Goal: Check status: Check status

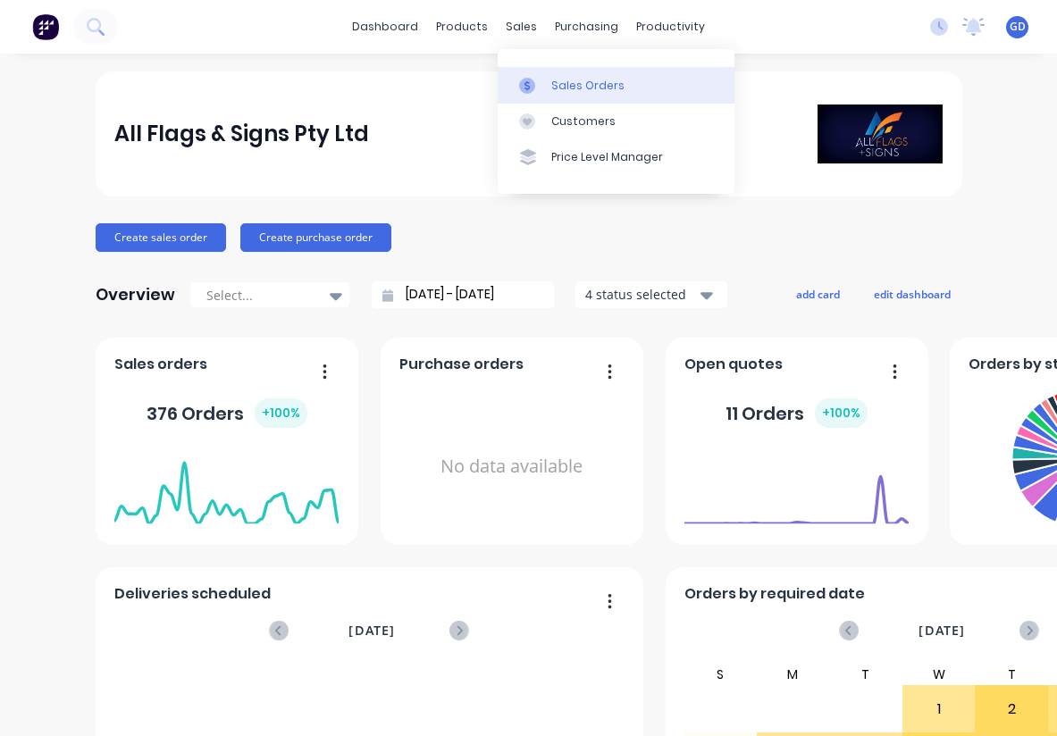
click at [562, 84] on div "Sales Orders" at bounding box center [587, 86] width 73 height 16
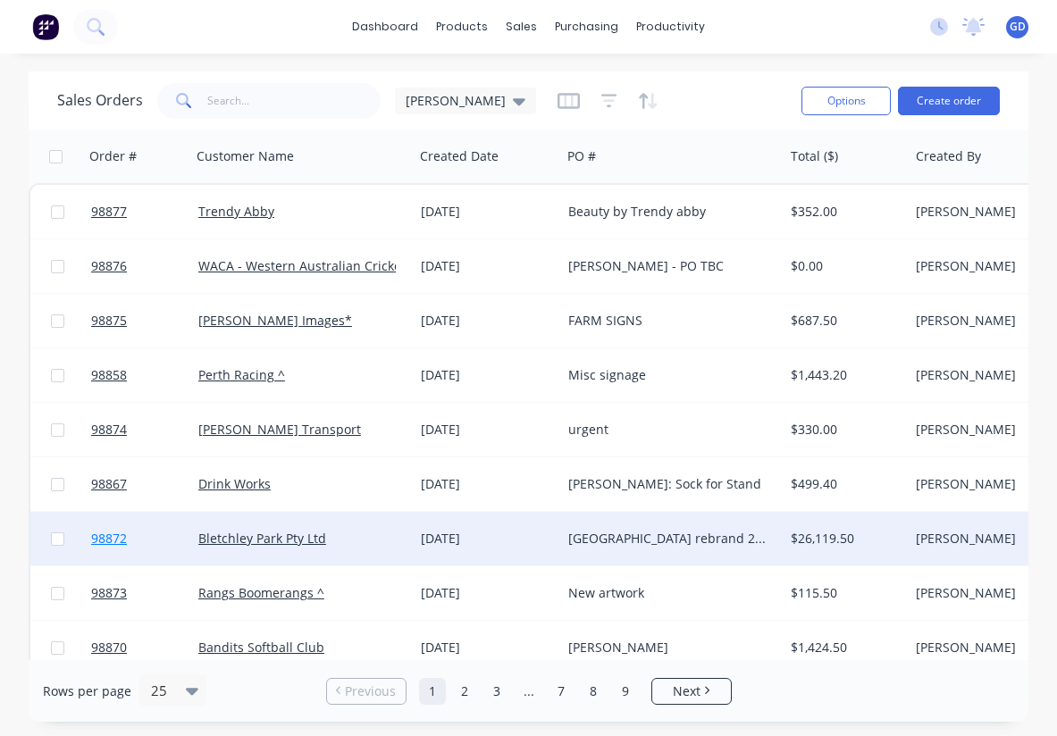
click at [113, 540] on span "98872" at bounding box center [109, 539] width 36 height 18
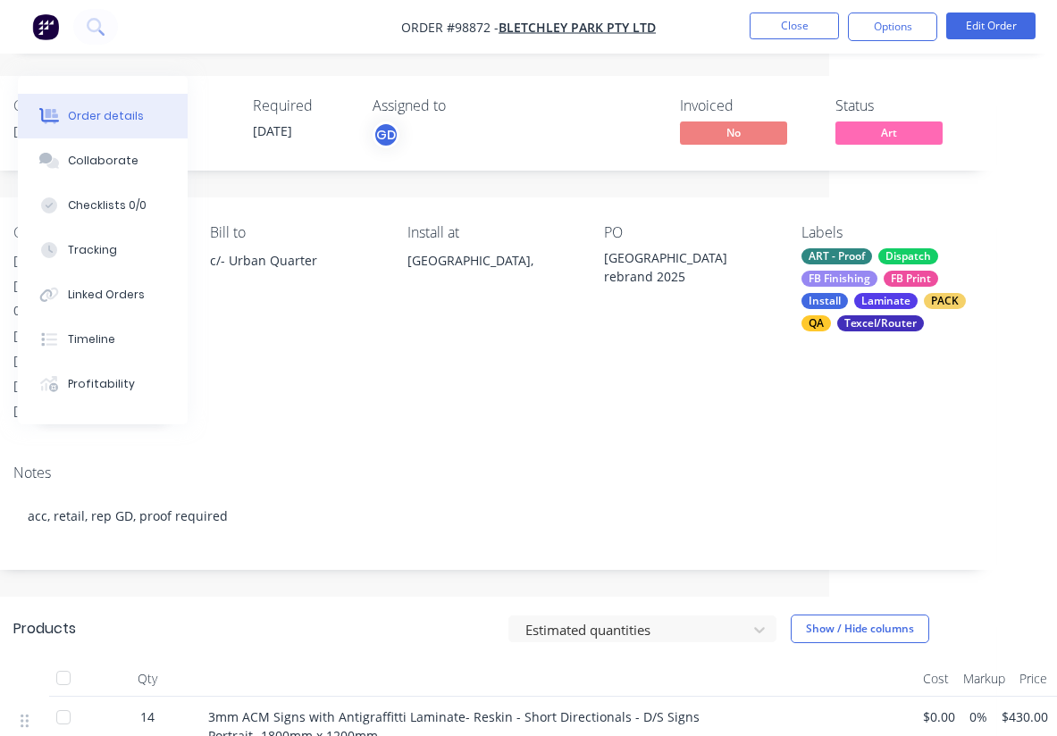
scroll to position [0, 190]
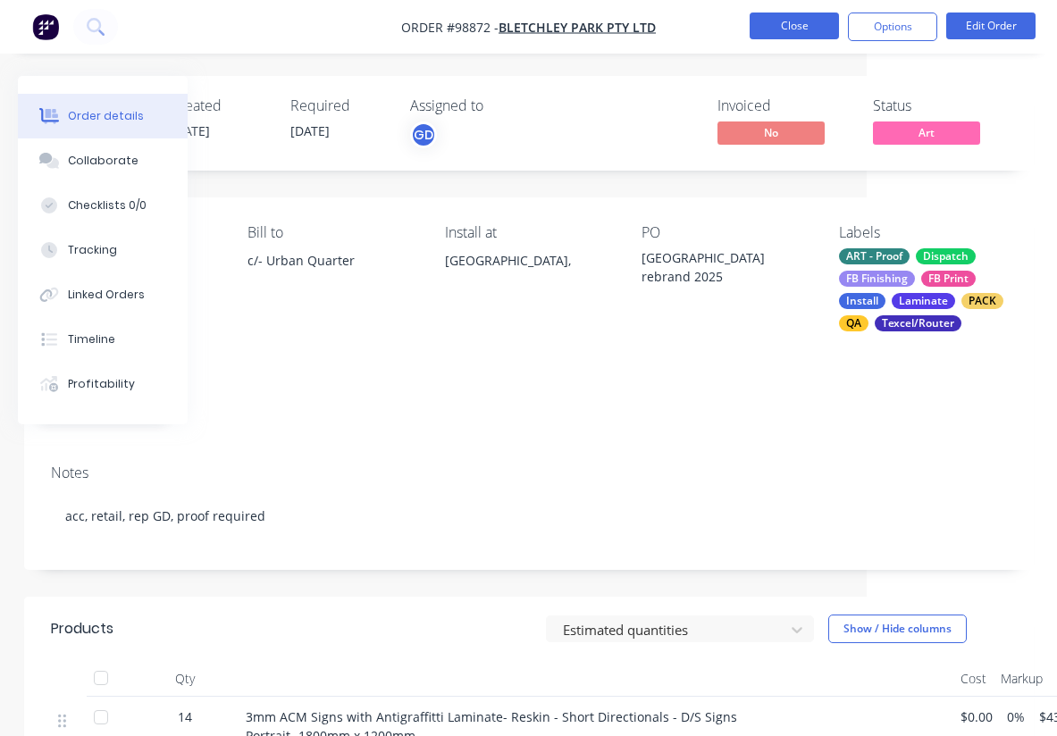
click at [790, 27] on button "Close" at bounding box center [794, 26] width 89 height 27
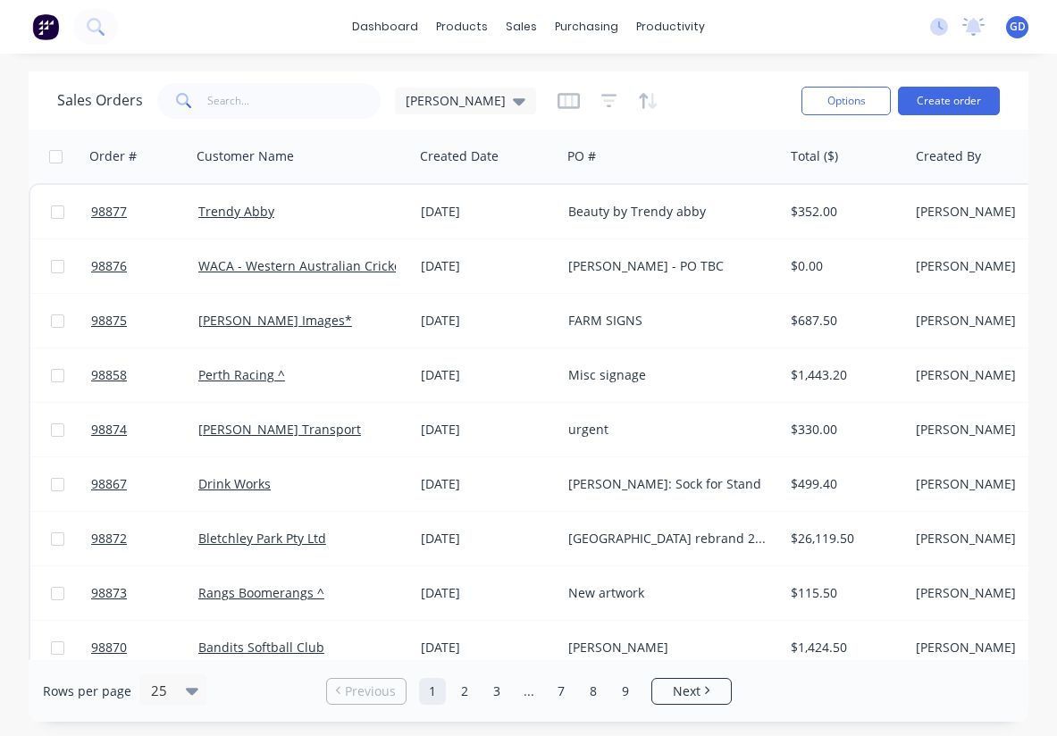
click at [26, 1] on div "dashboard products sales purchasing productivity dashboard products Product Cat…" at bounding box center [528, 27] width 1057 height 54
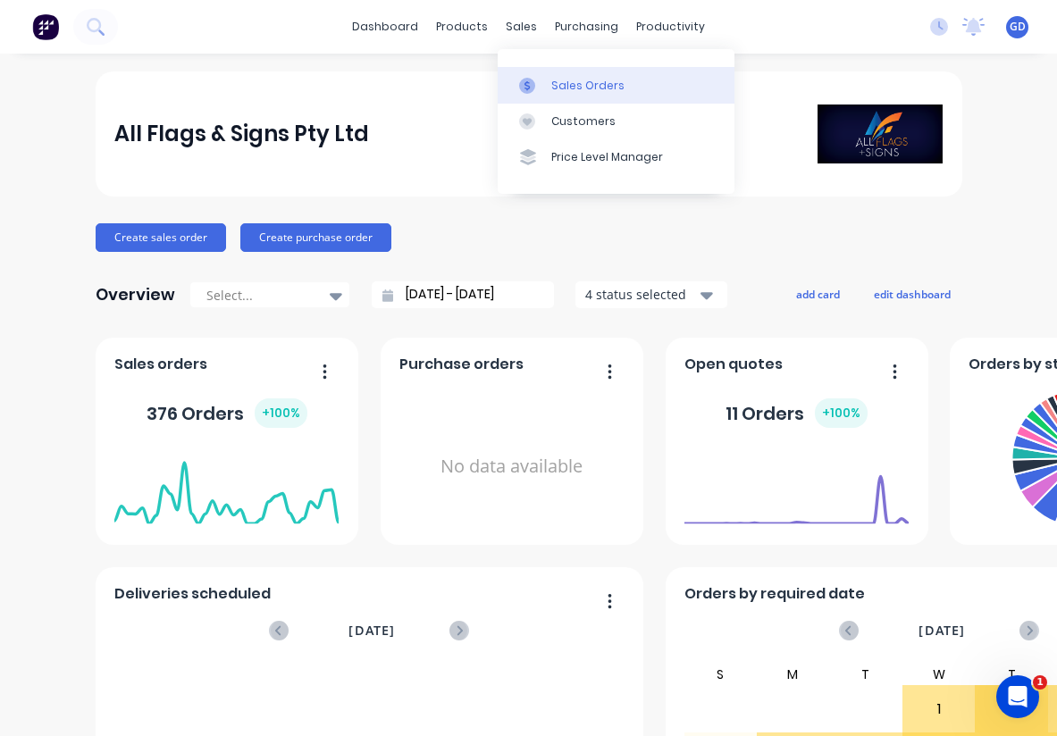
click at [560, 80] on div "Sales Orders" at bounding box center [587, 86] width 73 height 16
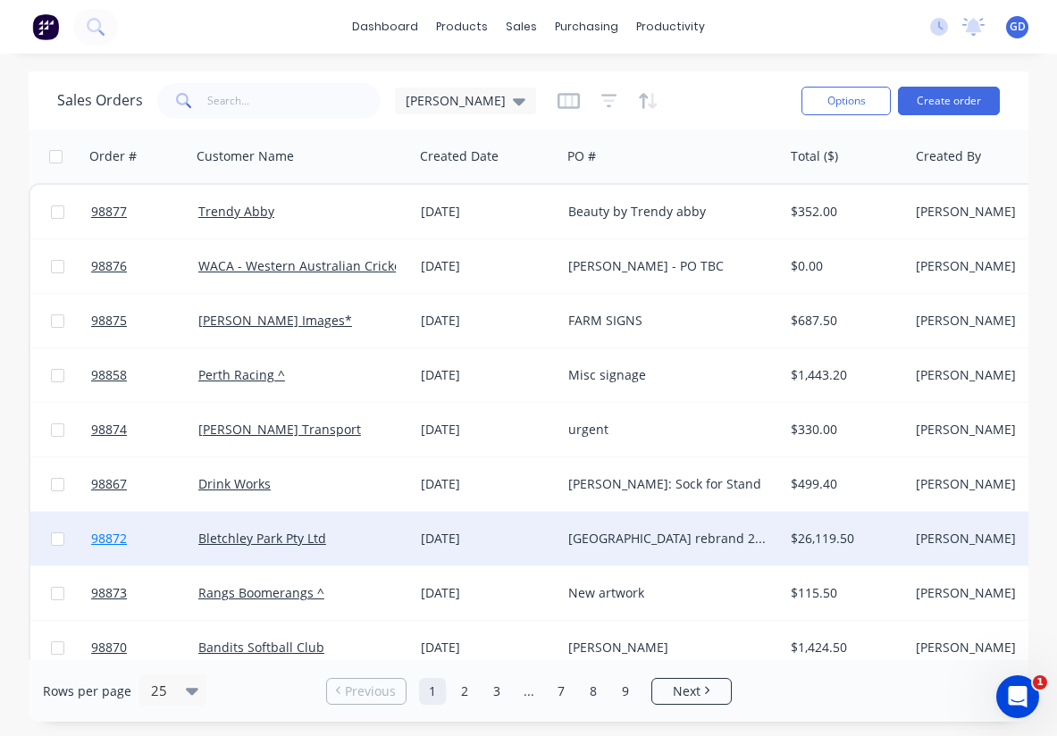
click at [113, 542] on span "98872" at bounding box center [109, 539] width 36 height 18
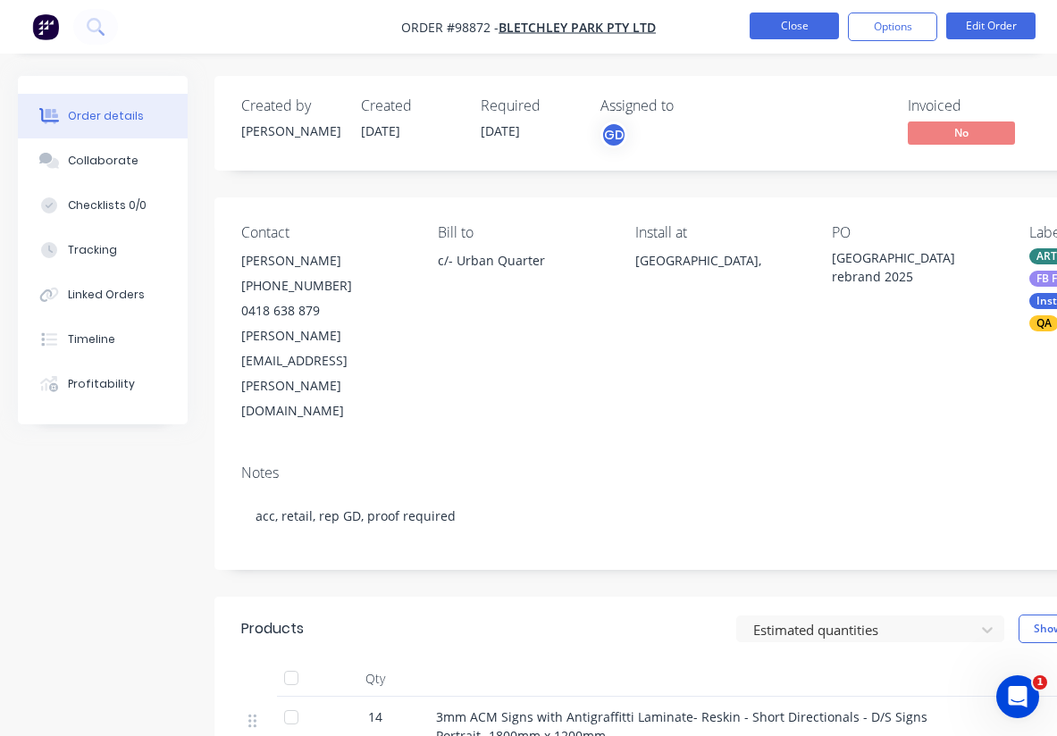
click at [788, 28] on button "Close" at bounding box center [794, 26] width 89 height 27
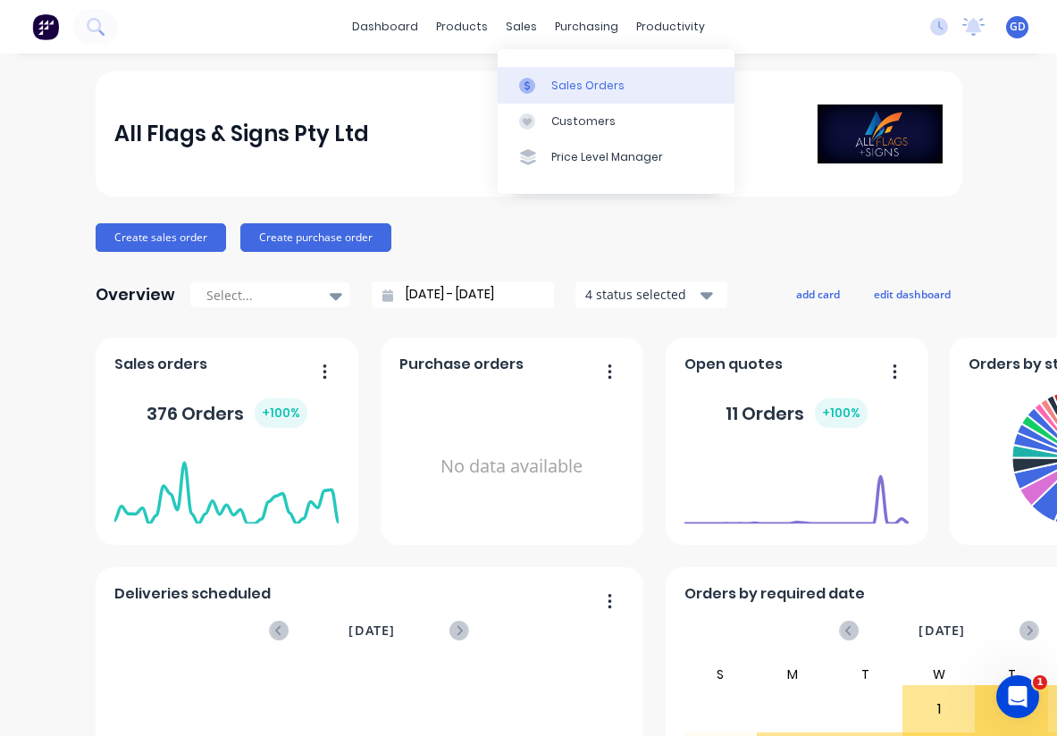
click at [563, 80] on div "Sales Orders" at bounding box center [587, 86] width 73 height 16
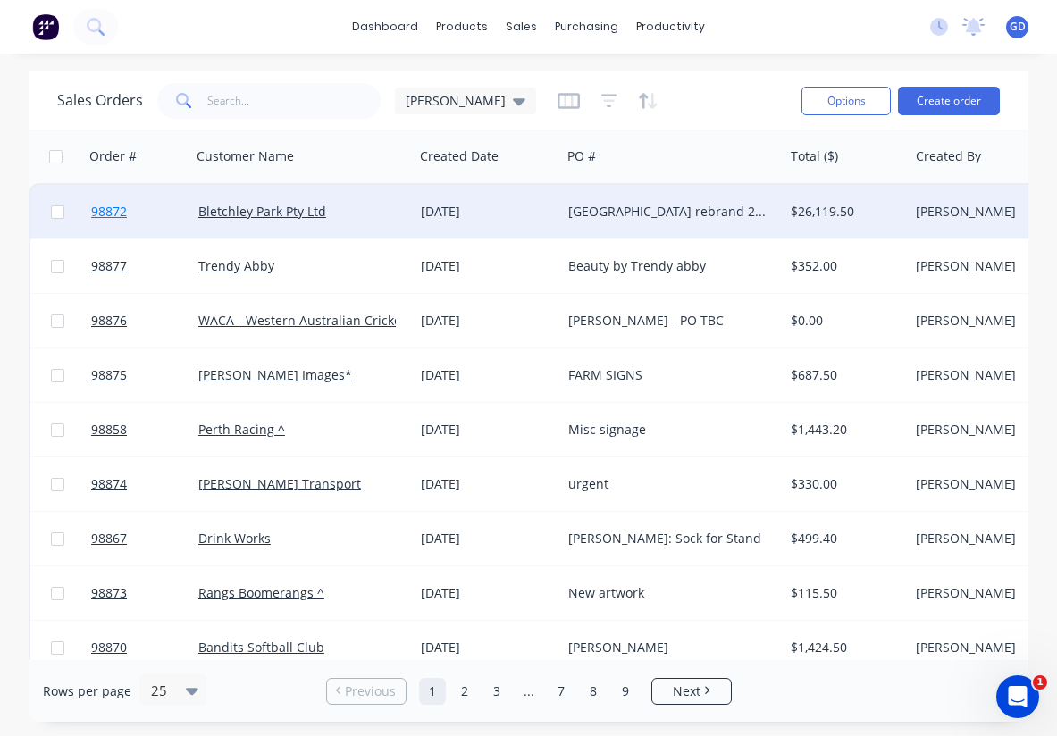
click at [113, 215] on span "98872" at bounding box center [109, 212] width 36 height 18
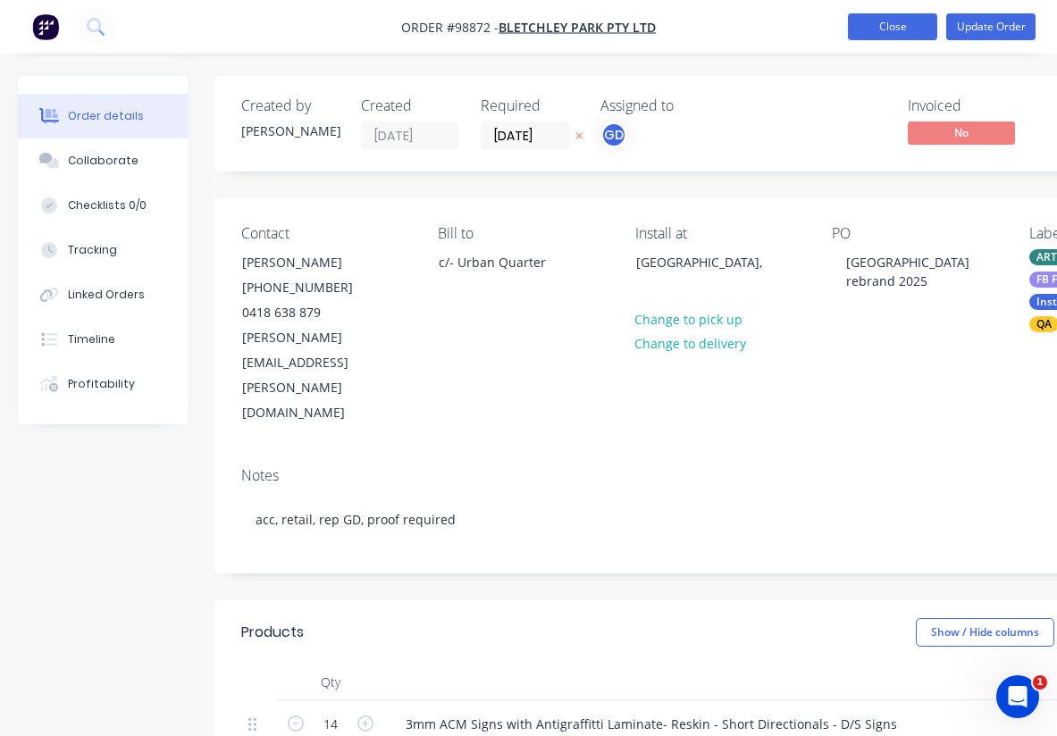
click at [892, 29] on button "Close" at bounding box center [892, 26] width 89 height 27
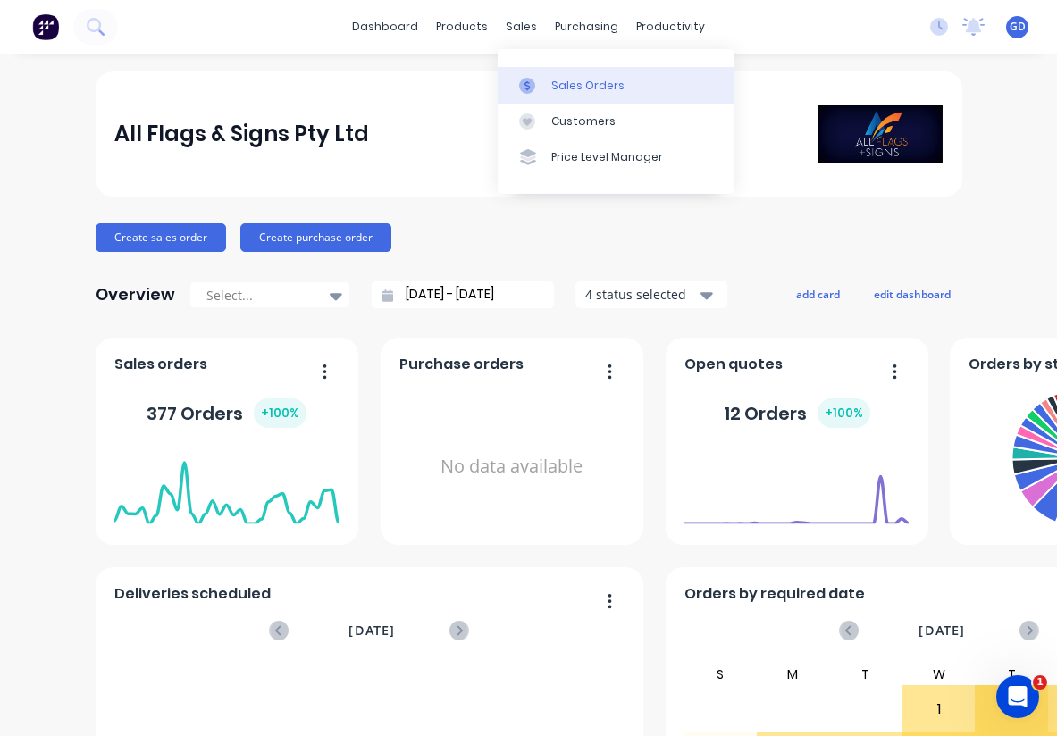
click at [570, 84] on div "Sales Orders" at bounding box center [587, 86] width 73 height 16
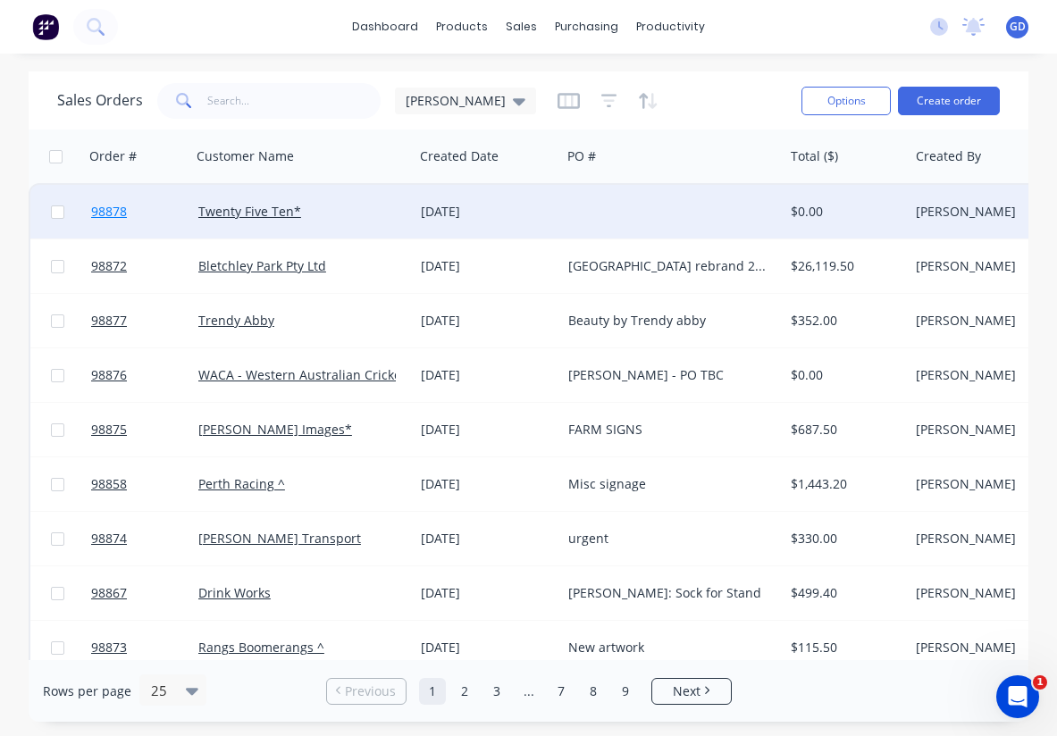
click at [119, 212] on span "98878" at bounding box center [109, 212] width 36 height 18
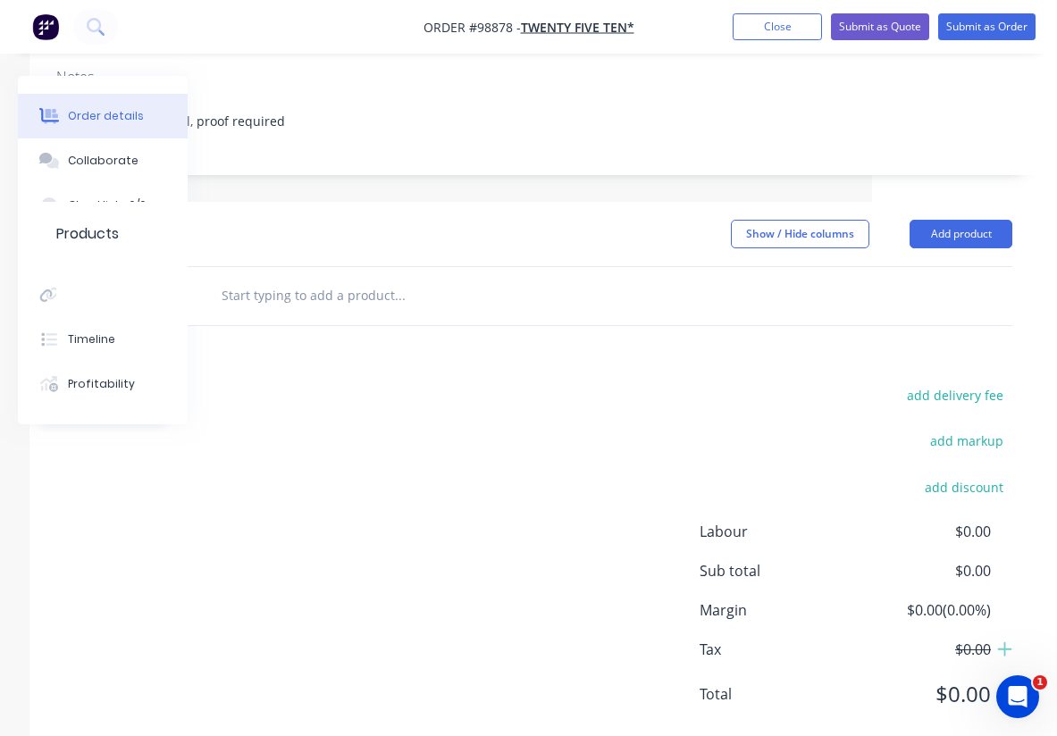
scroll to position [0, 185]
